Goal: Information Seeking & Learning: Understand process/instructions

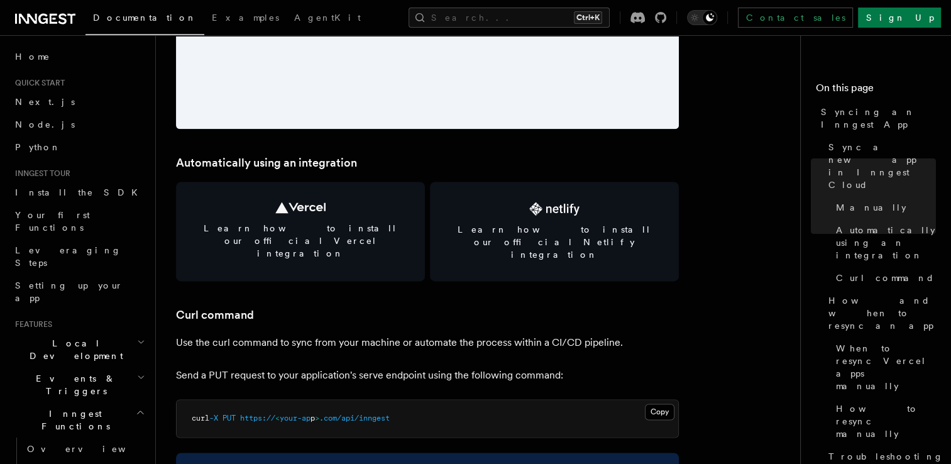
scroll to position [1659, 0]
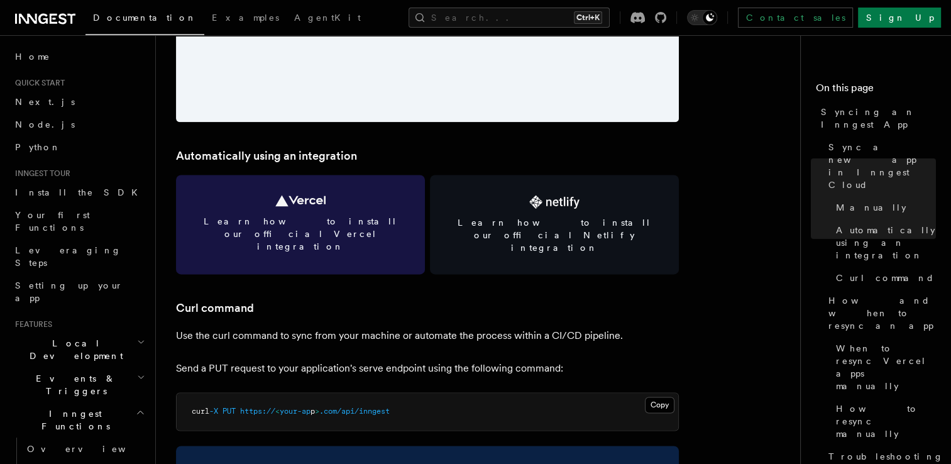
click at [355, 216] on span "Learn how to install our official Vercel integration" at bounding box center [300, 234] width 219 height 38
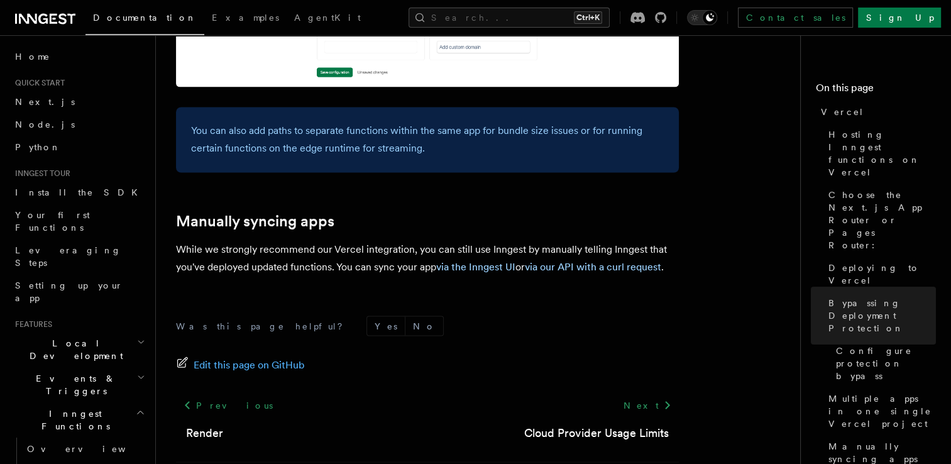
scroll to position [2150, 0]
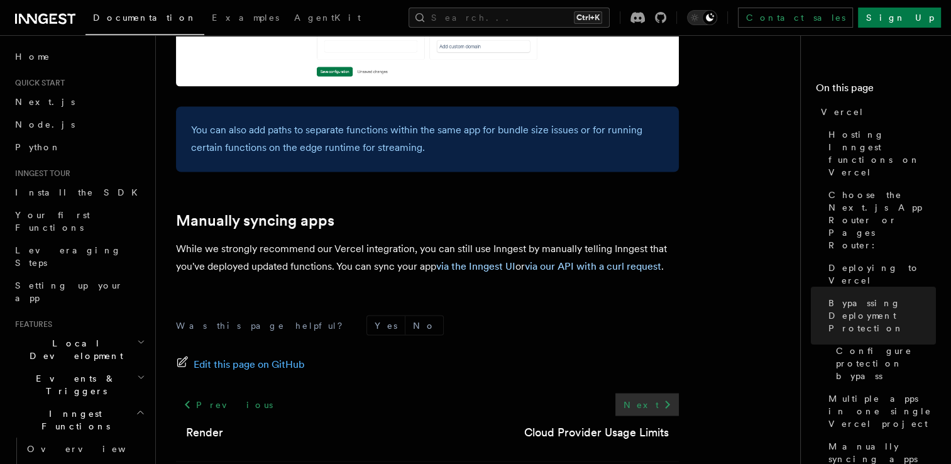
click at [641, 393] on link "Next" at bounding box center [646, 404] width 63 height 23
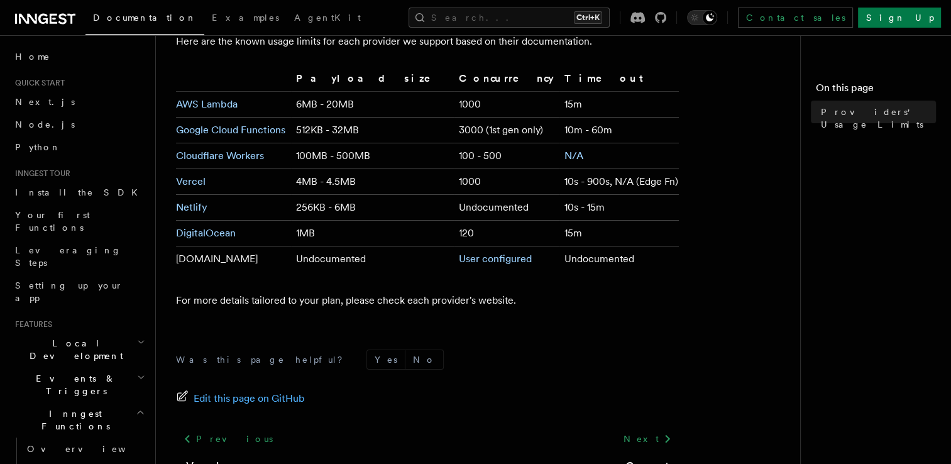
scroll to position [135, 0]
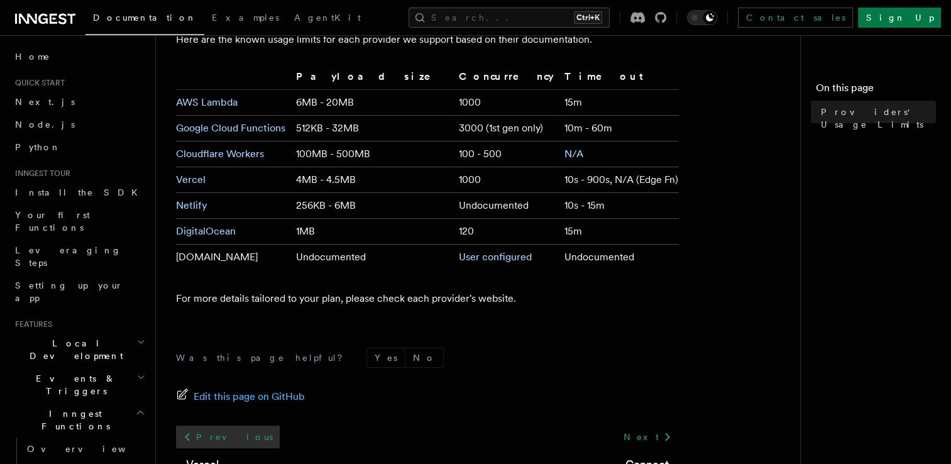
click at [209, 429] on link "Previous" at bounding box center [228, 437] width 104 height 23
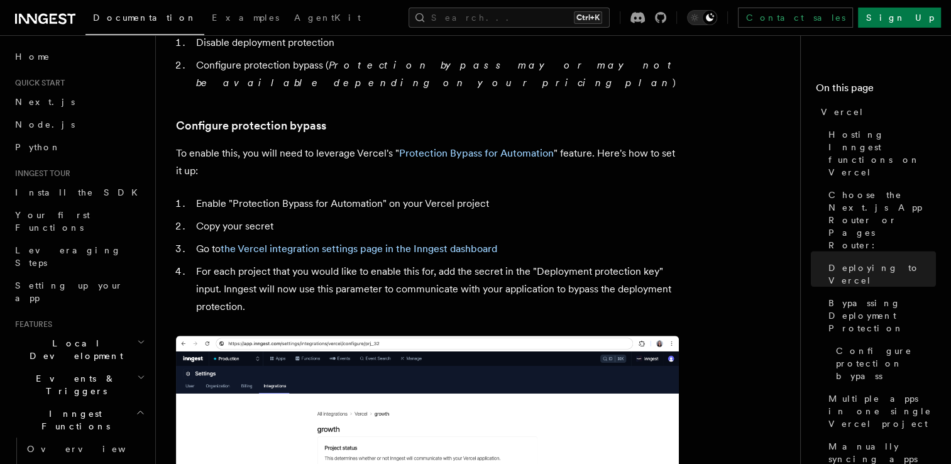
scroll to position [1132, 0]
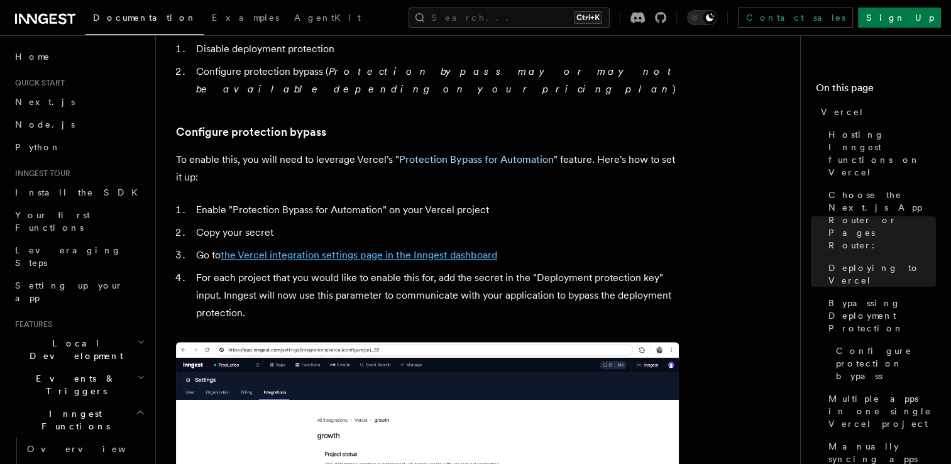
click at [363, 249] on link "the Vercel integration settings page in the Inngest dashboard" at bounding box center [359, 255] width 277 height 12
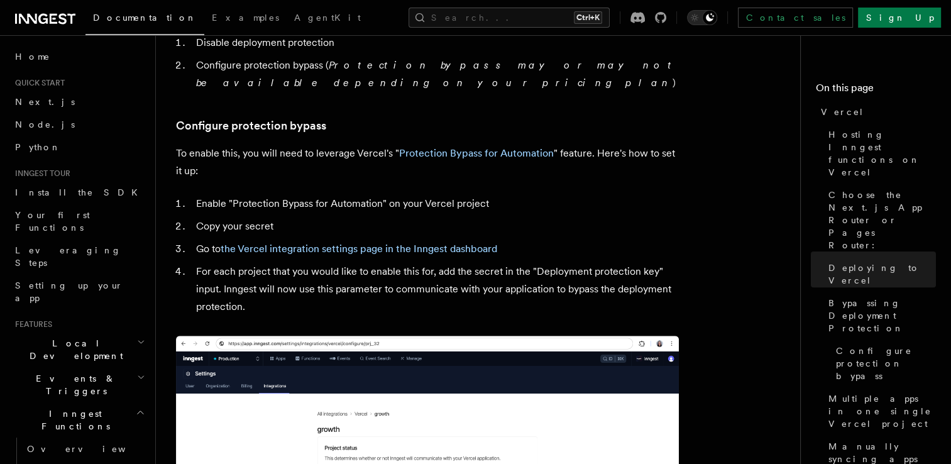
scroll to position [1133, 0]
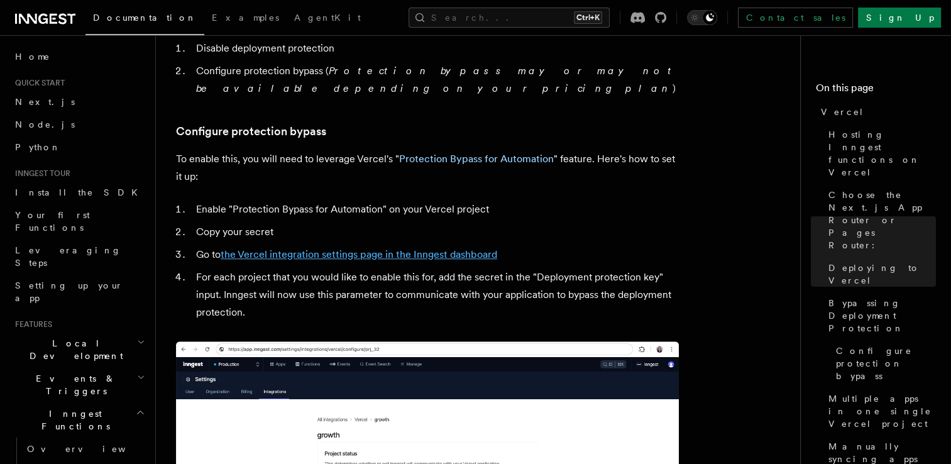
click at [383, 248] on link "the Vercel integration settings page in the Inngest dashboard" at bounding box center [359, 254] width 277 height 12
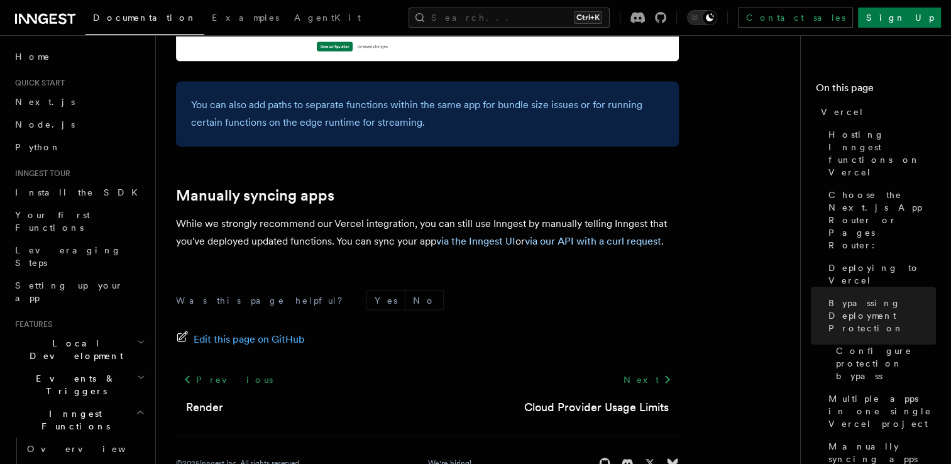
scroll to position [2176, 0]
click at [649, 367] on link "Next" at bounding box center [646, 378] width 63 height 23
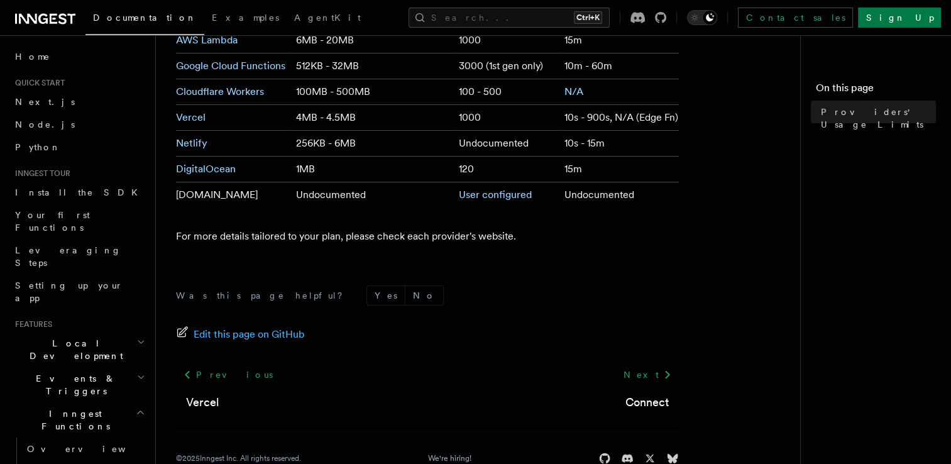
scroll to position [226, 0]
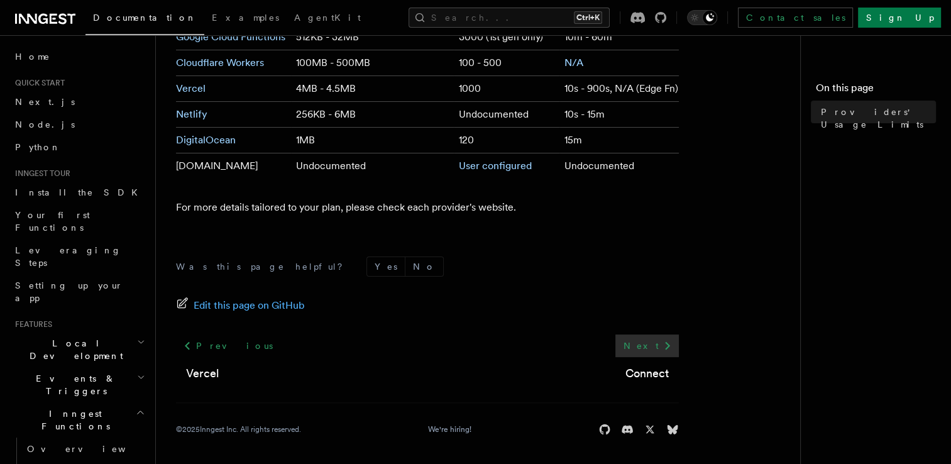
click at [657, 340] on link "Next" at bounding box center [646, 345] width 63 height 23
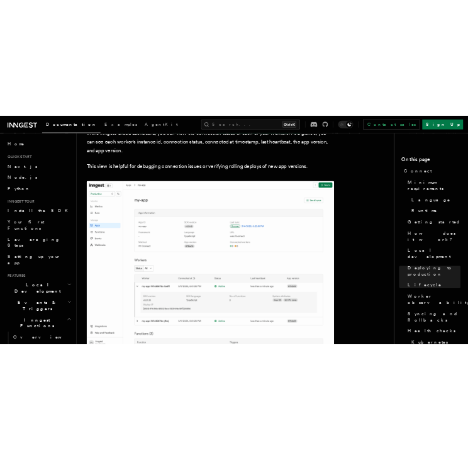
scroll to position [4417, 0]
